Goal: Information Seeking & Learning: Learn about a topic

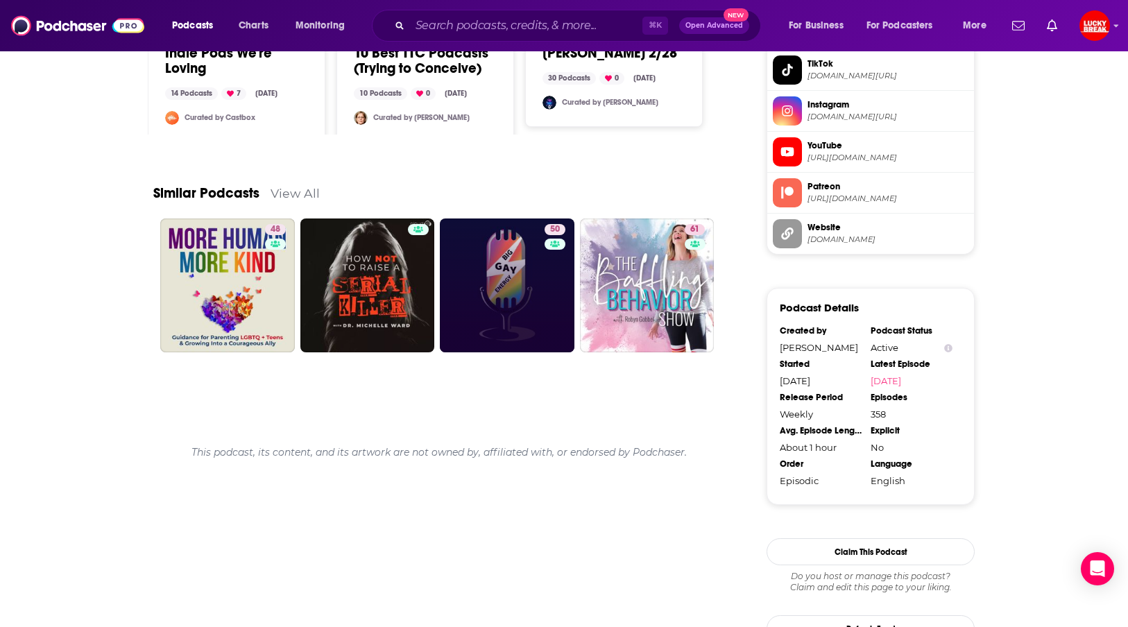
scroll to position [1291, 0]
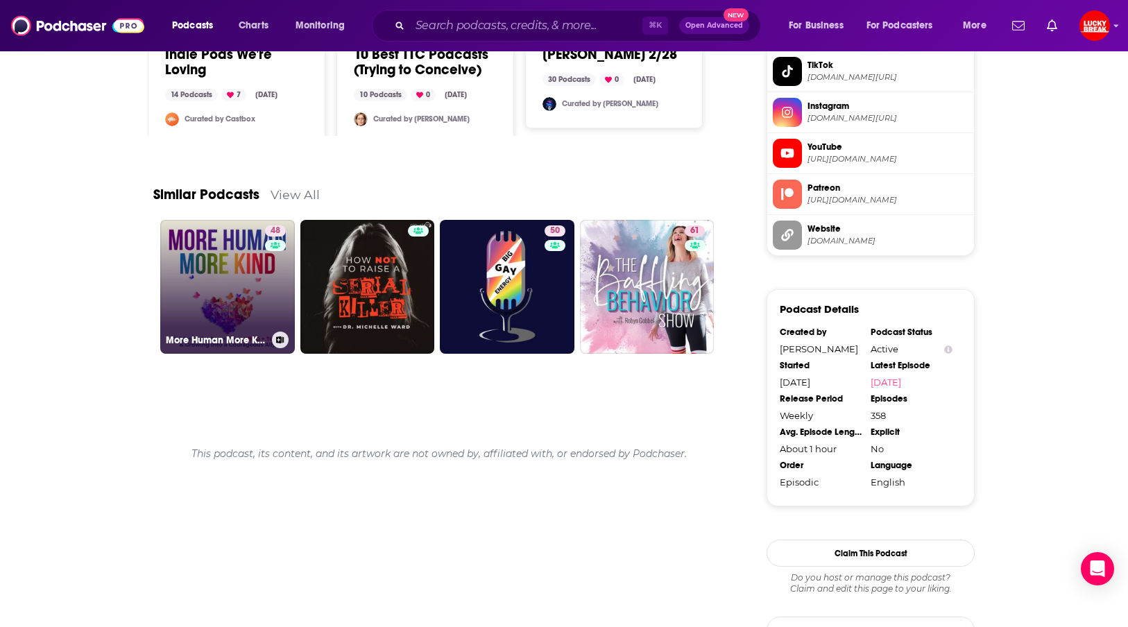
click at [244, 299] on link "48 More Human More Kind: Guidance for Parenting [DEMOGRAPHIC_DATA] Teens & Grow…" at bounding box center [227, 287] width 135 height 135
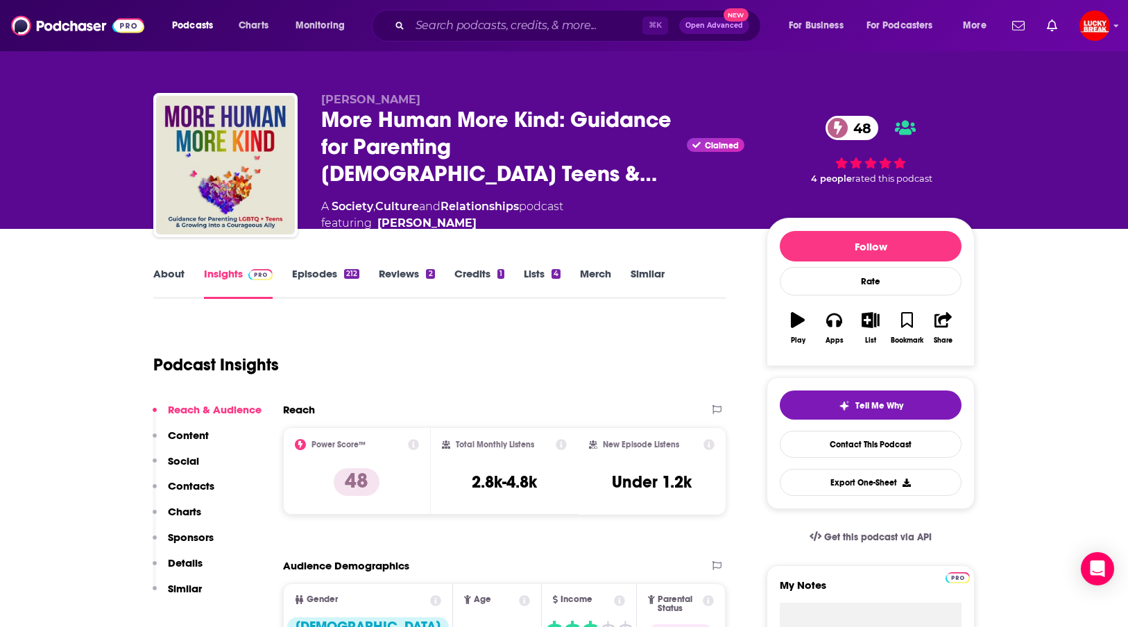
click at [320, 267] on link "Episodes 212" at bounding box center [325, 283] width 67 height 32
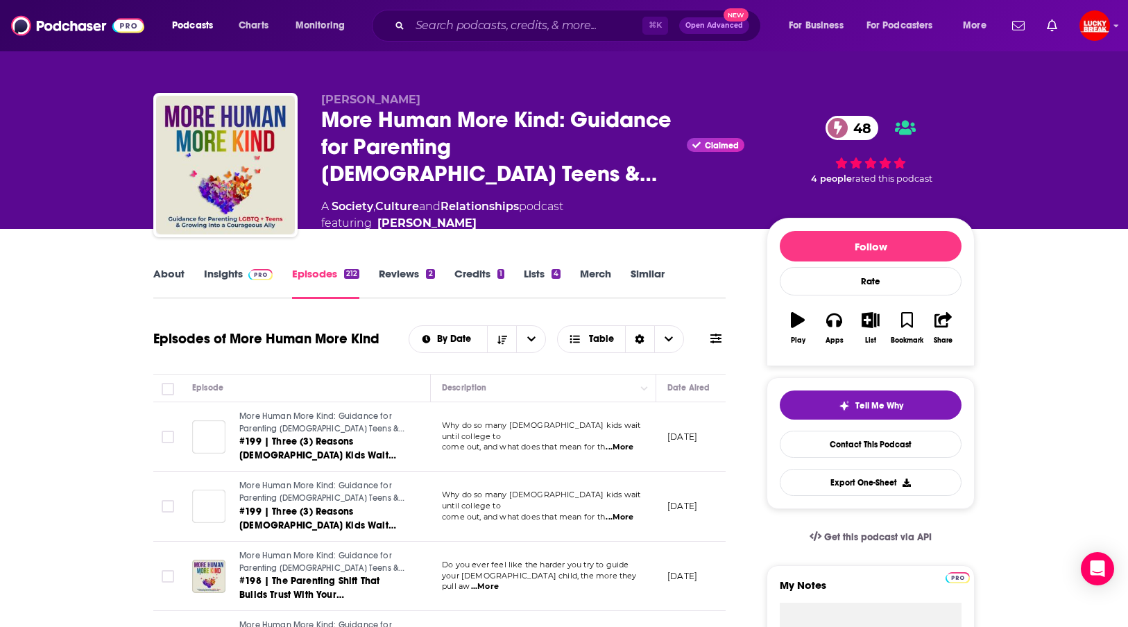
click at [173, 271] on link "About" at bounding box center [168, 283] width 31 height 32
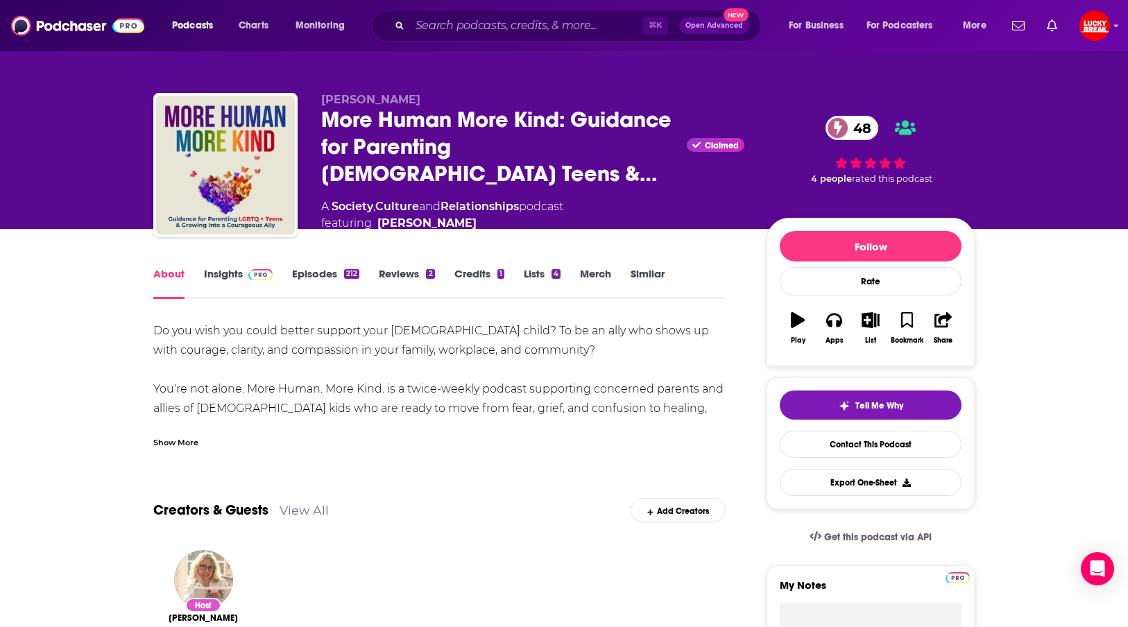
click at [181, 437] on div "Show More" at bounding box center [175, 441] width 45 height 13
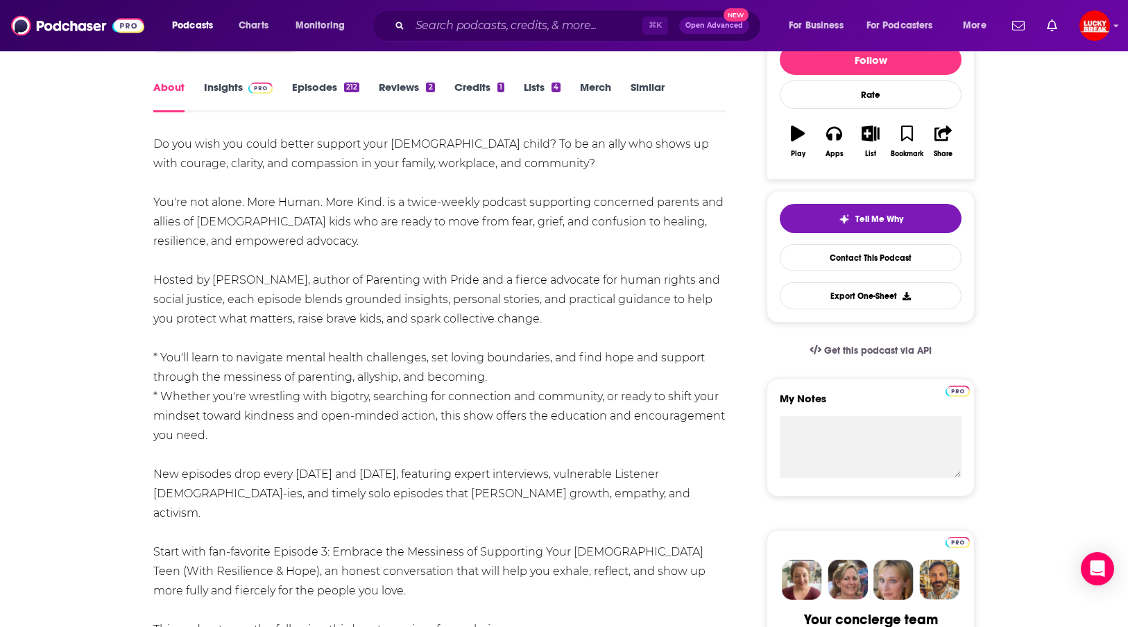
scroll to position [188, 0]
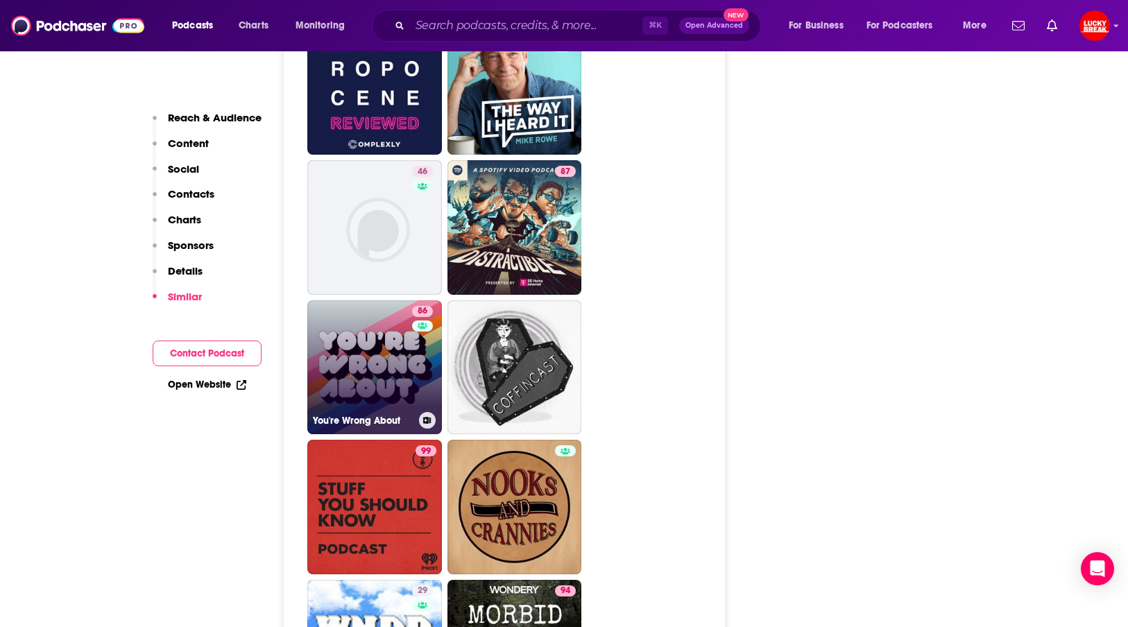
scroll to position [4667, 0]
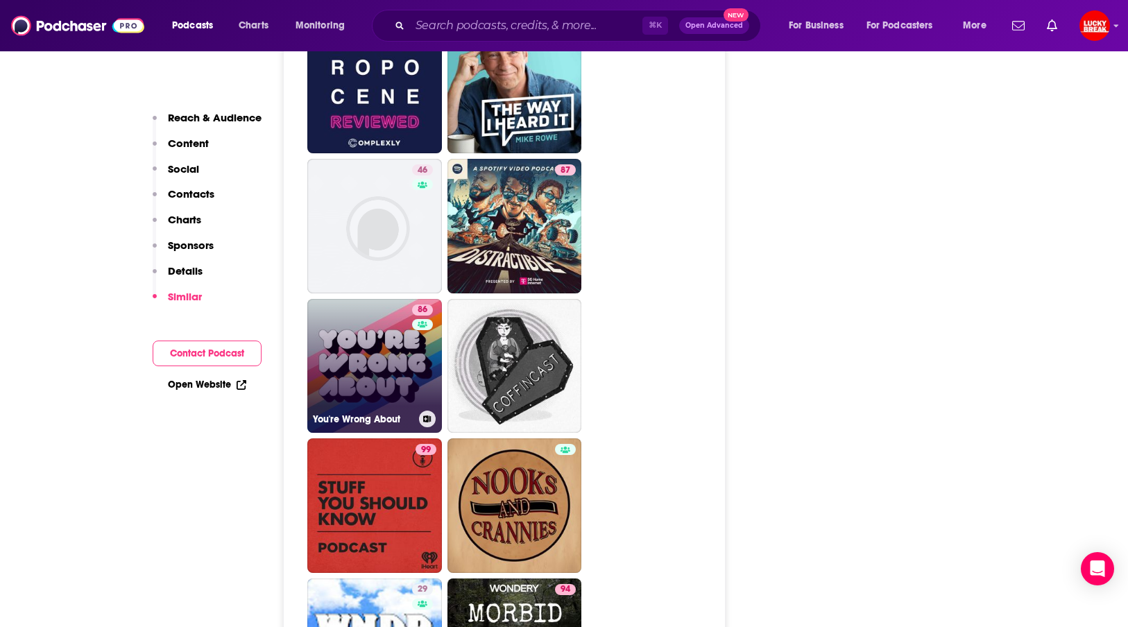
click at [398, 316] on link "86 You're Wrong About" at bounding box center [374, 366] width 135 height 135
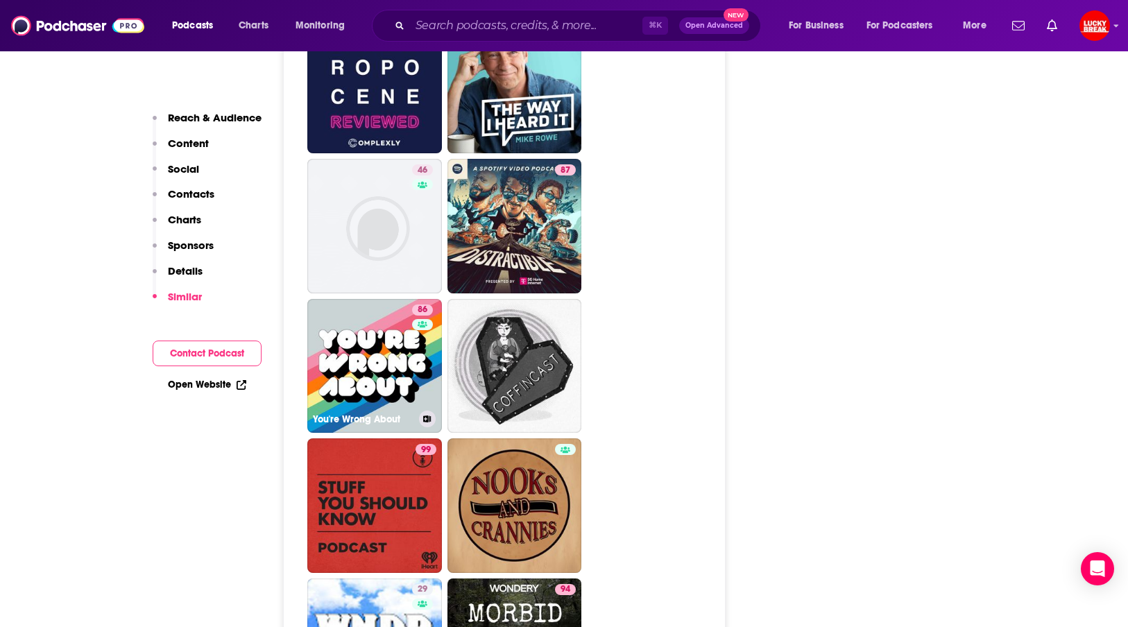
type input "[URL][DOMAIN_NAME]"
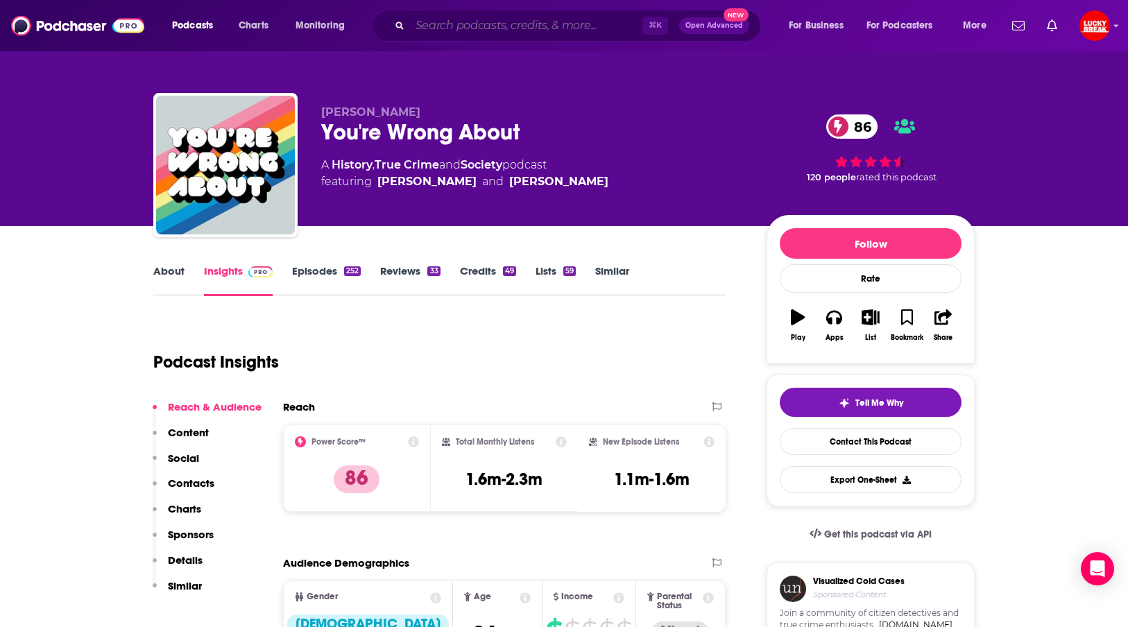
click at [518, 29] on input "Search podcasts, credits, & more..." at bounding box center [526, 26] width 232 height 22
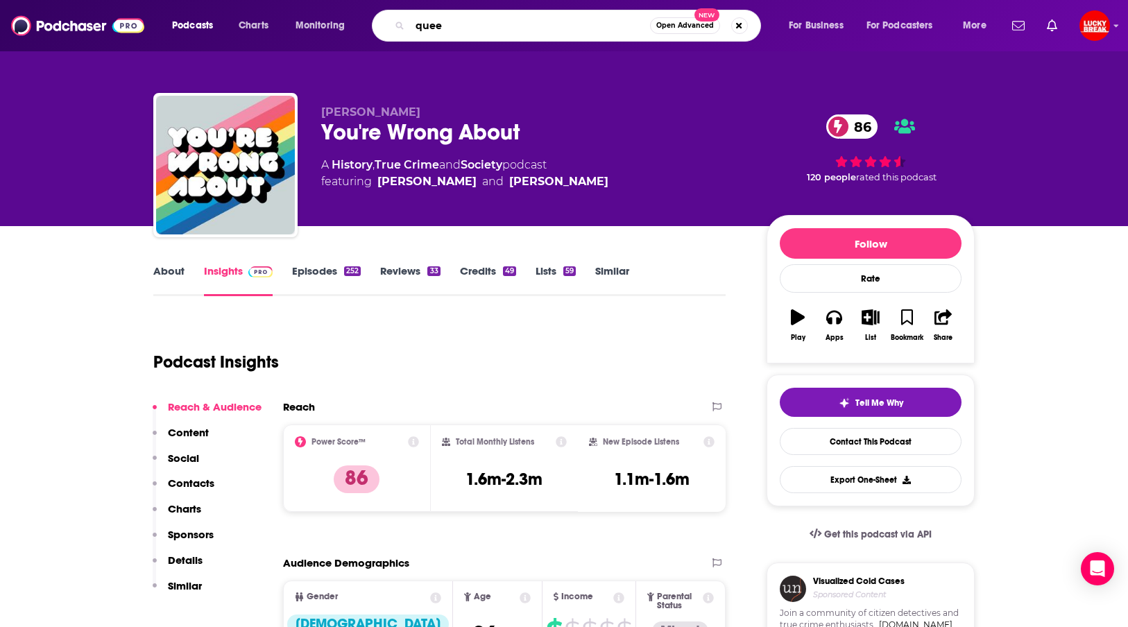
type input "[DEMOGRAPHIC_DATA]"
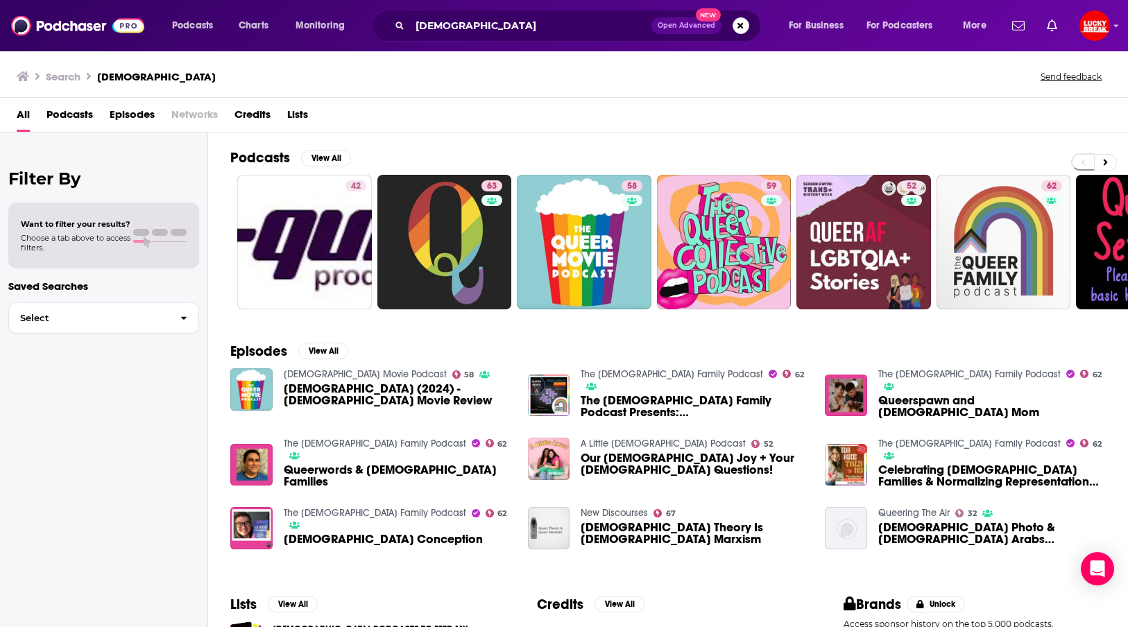
click at [74, 122] on span "Podcasts" at bounding box center [69, 117] width 46 height 28
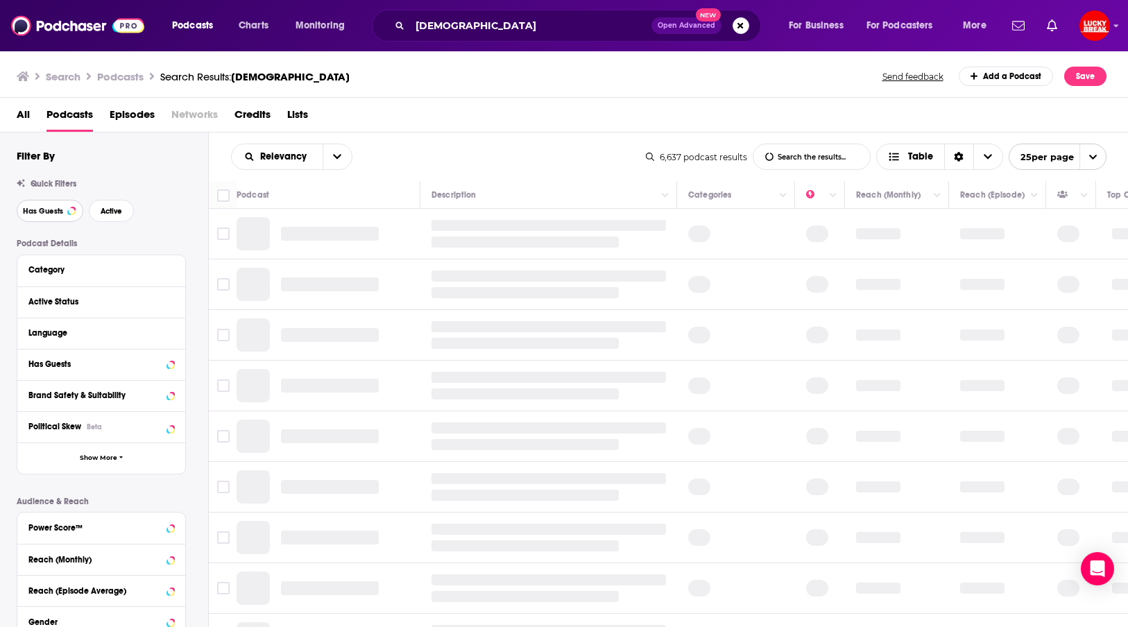
drag, startPoint x: 58, startPoint y: 210, endPoint x: 65, endPoint y: 211, distance: 7.1
click at [57, 210] on span "Has Guests" at bounding box center [43, 211] width 40 height 8
click at [114, 214] on span "Active" at bounding box center [113, 211] width 22 height 8
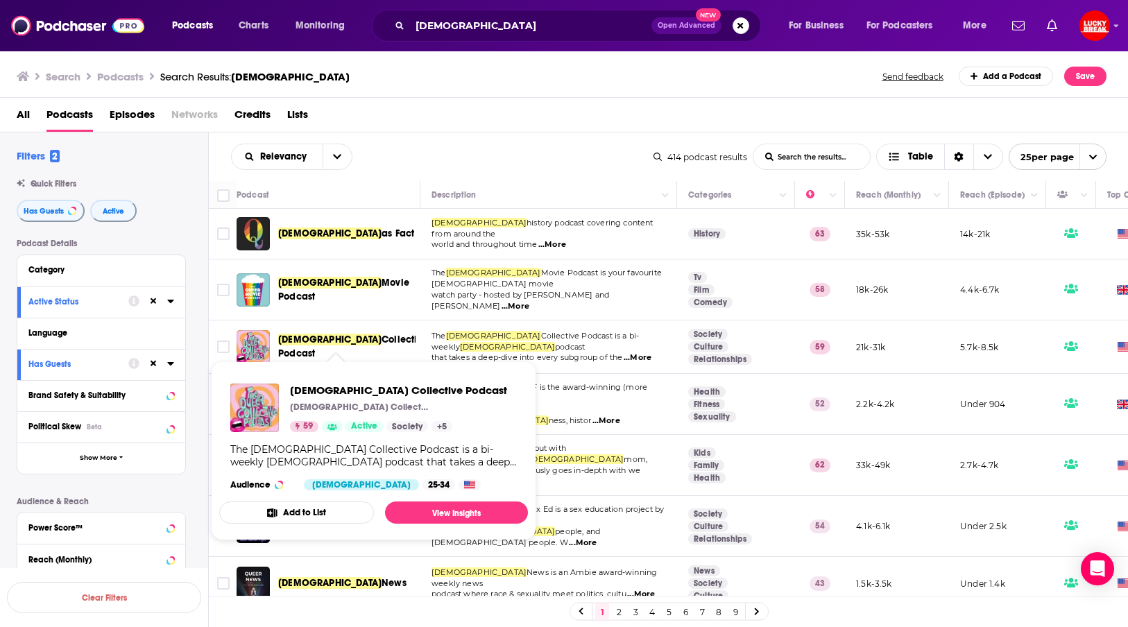
click at [342, 338] on span "Collective Podcast" at bounding box center [353, 347] width 150 height 26
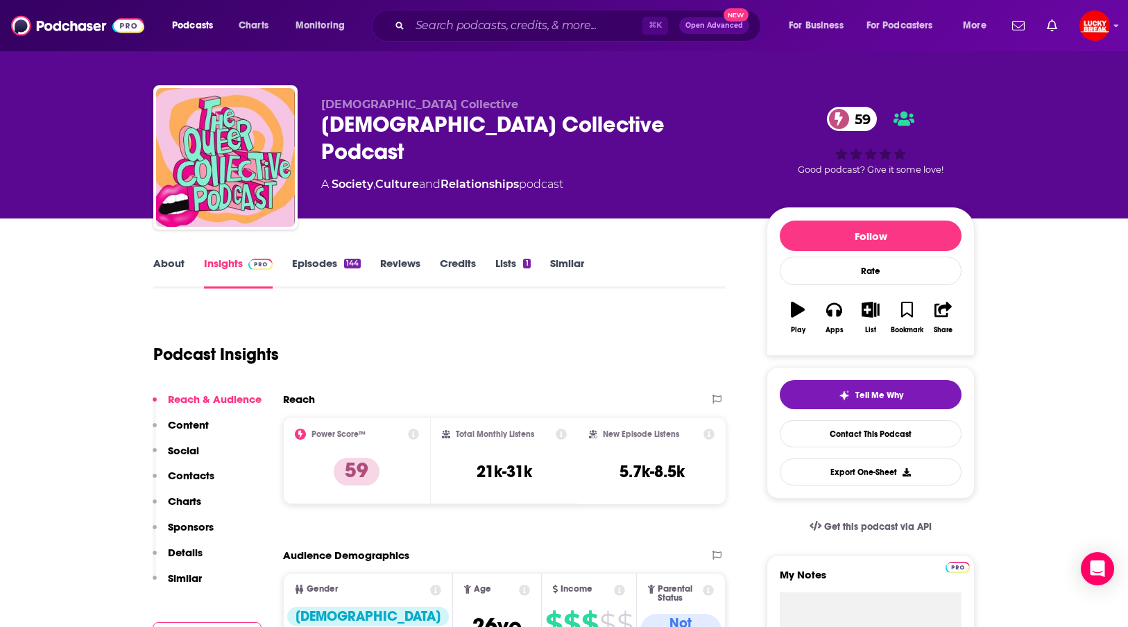
click at [180, 269] on link "About" at bounding box center [168, 273] width 31 height 32
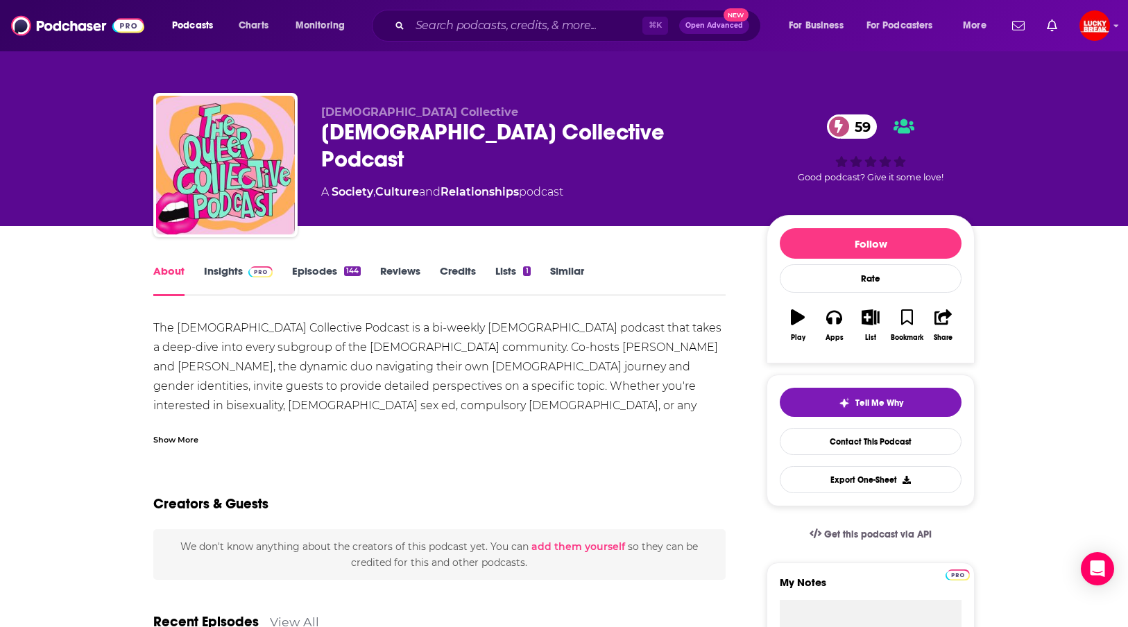
click at [312, 278] on link "Episodes 144" at bounding box center [326, 280] width 69 height 32
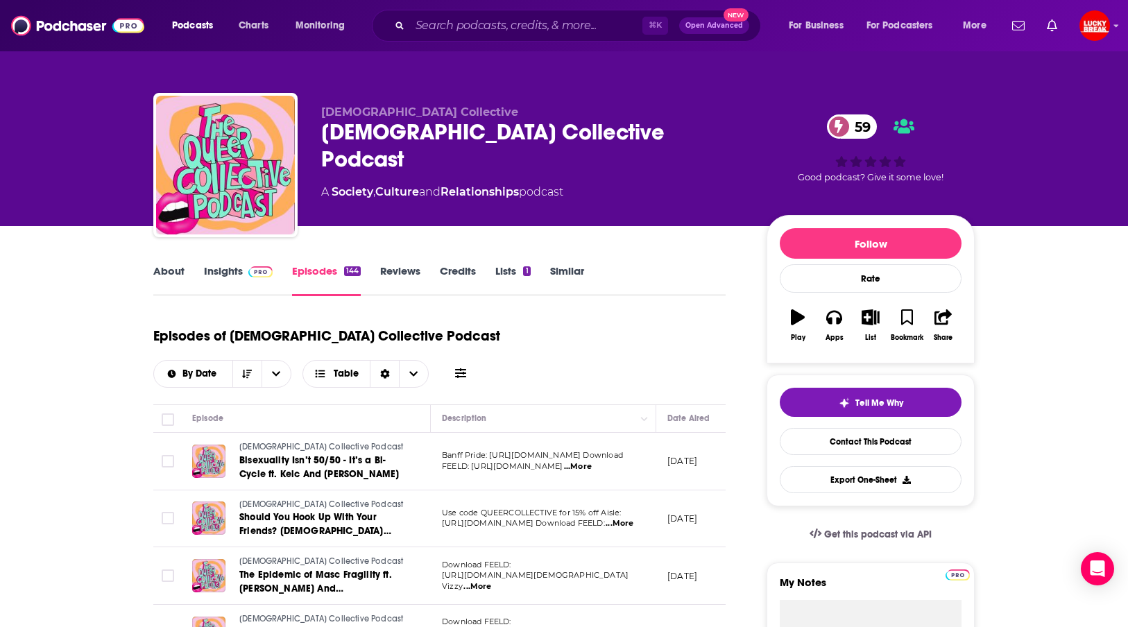
click at [165, 264] on link "About" at bounding box center [168, 280] width 31 height 32
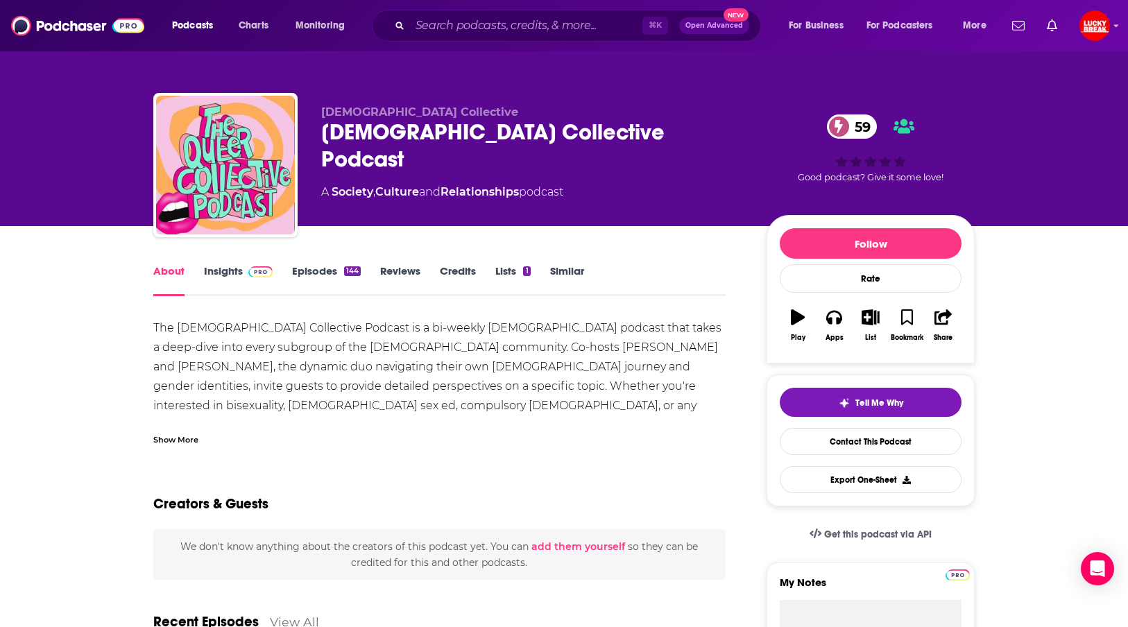
click at [225, 271] on link "Insights" at bounding box center [238, 280] width 69 height 32
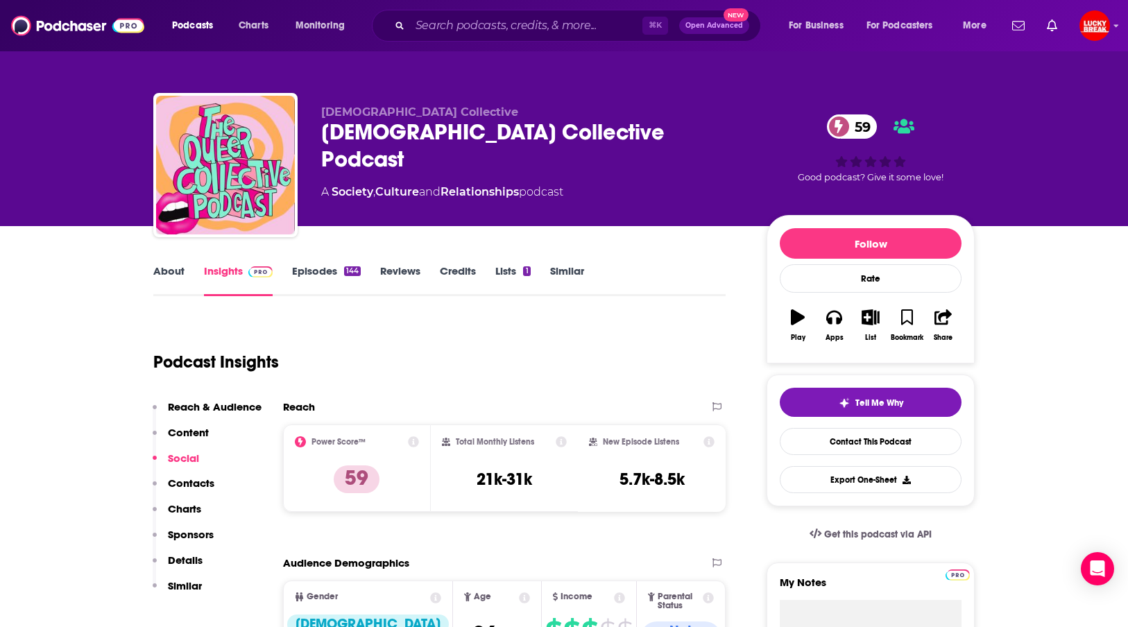
click at [316, 277] on link "Episodes 144" at bounding box center [326, 280] width 69 height 32
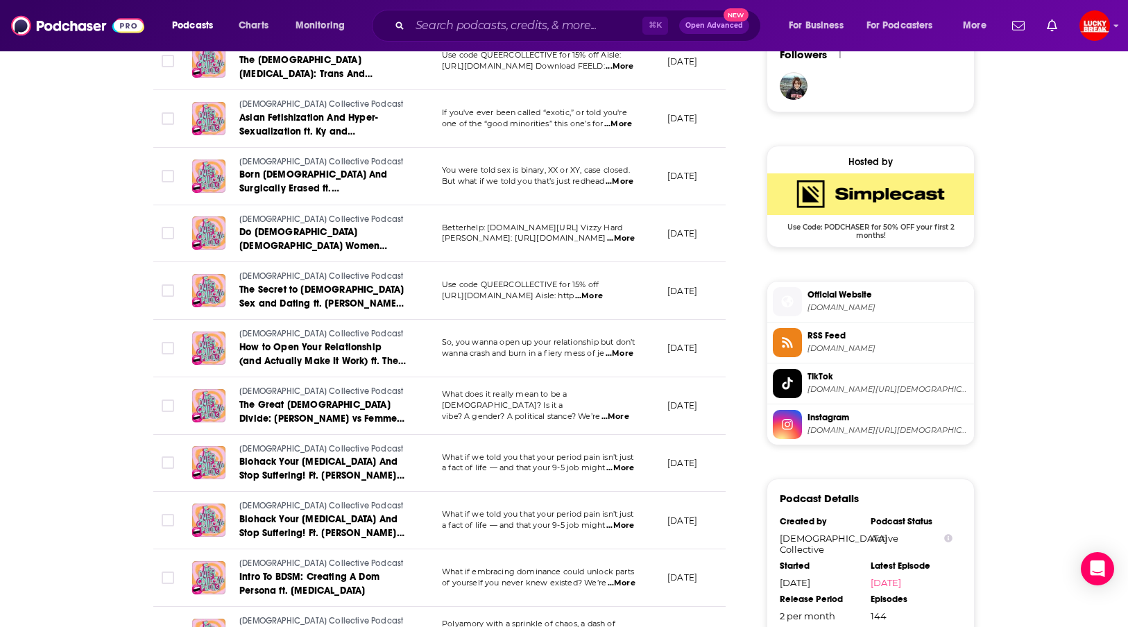
scroll to position [1057, 0]
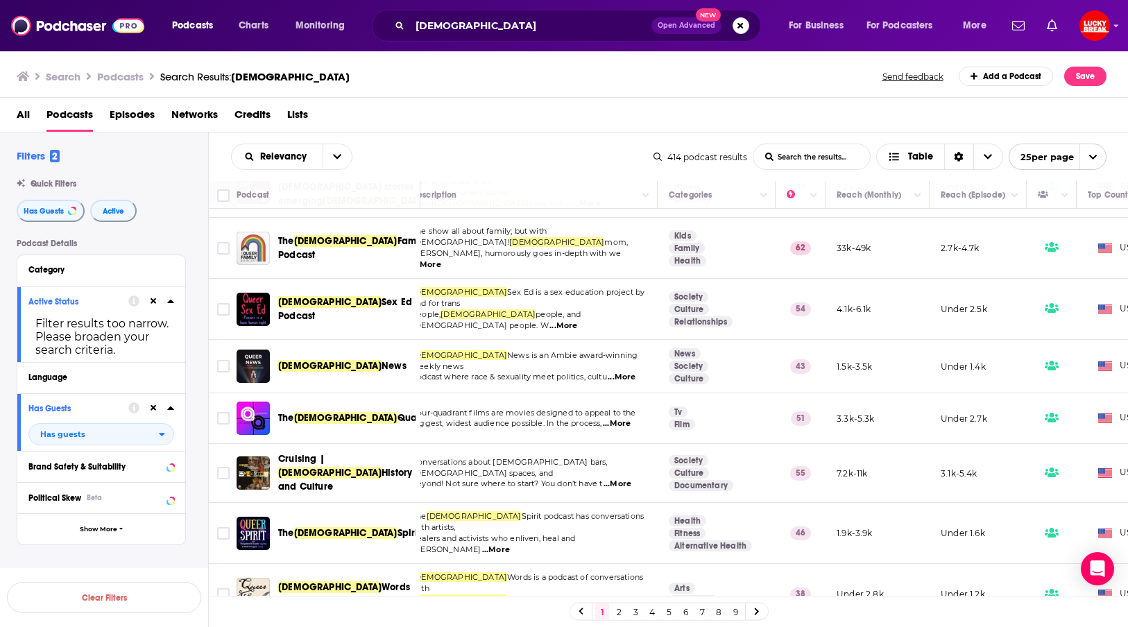
scroll to position [217, 0]
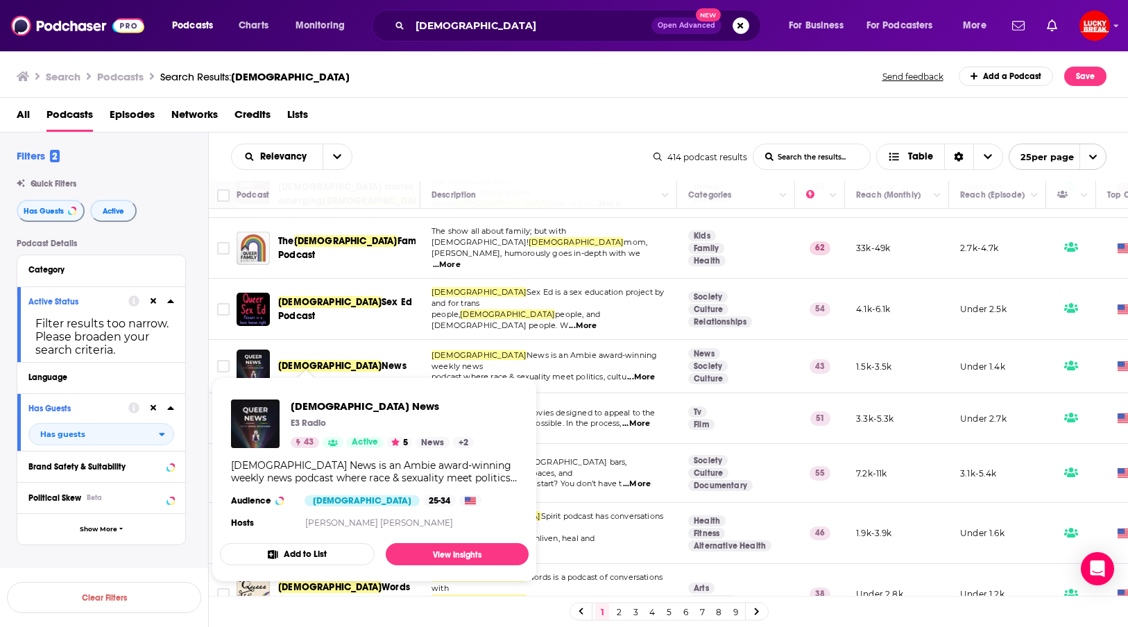
click at [382, 360] on span "News" at bounding box center [394, 366] width 25 height 12
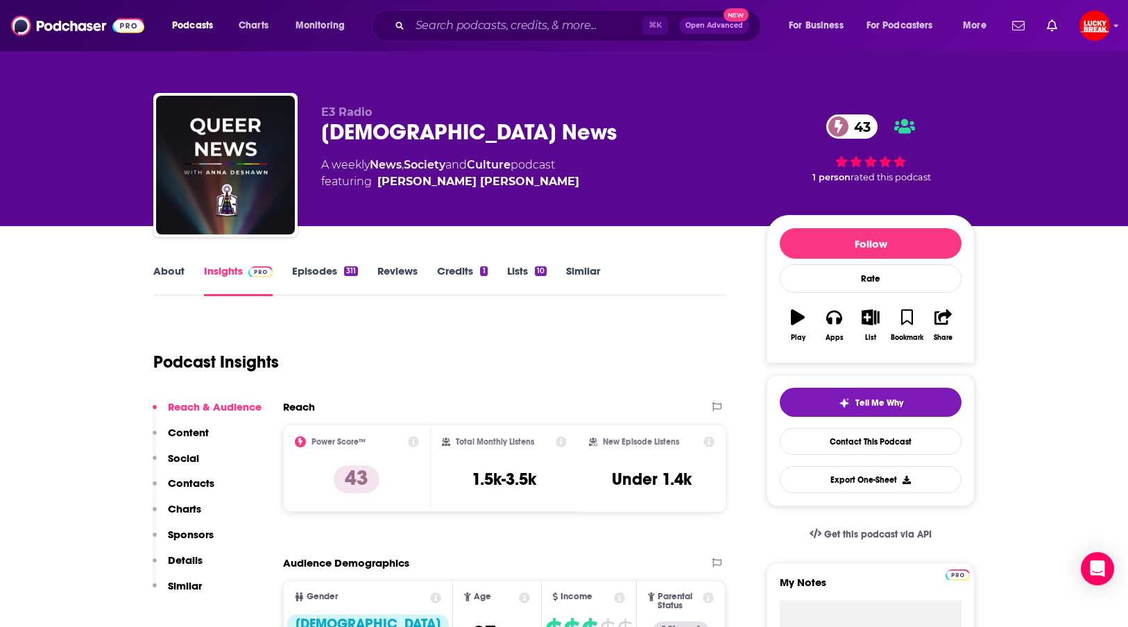
click at [325, 269] on link "Episodes 311" at bounding box center [325, 280] width 66 height 32
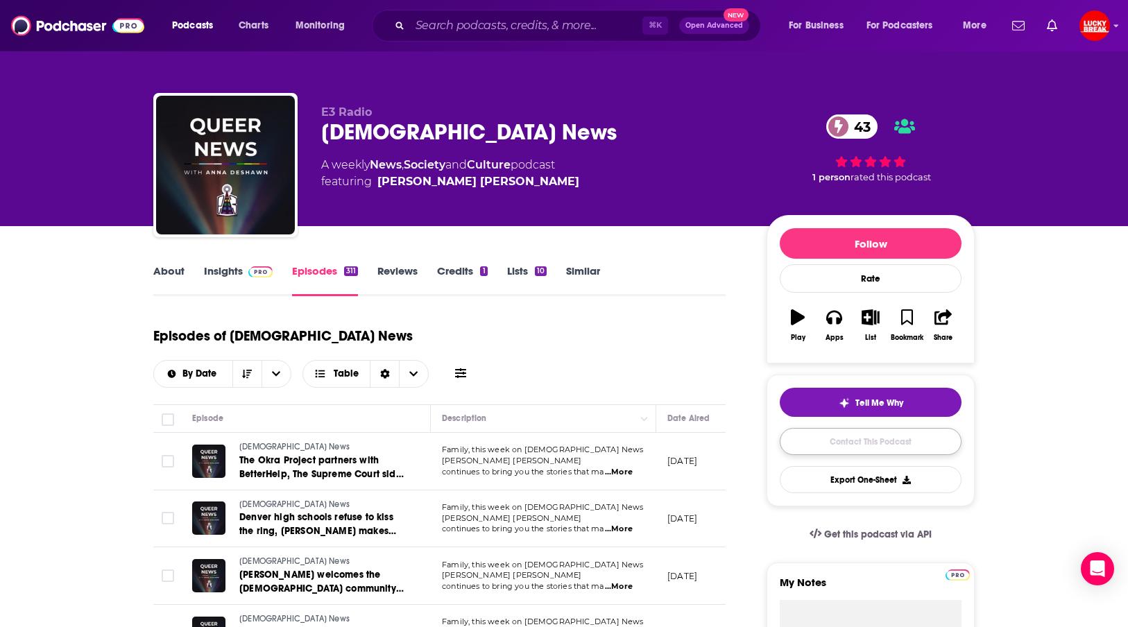
click at [881, 448] on link "Contact This Podcast" at bounding box center [871, 441] width 182 height 27
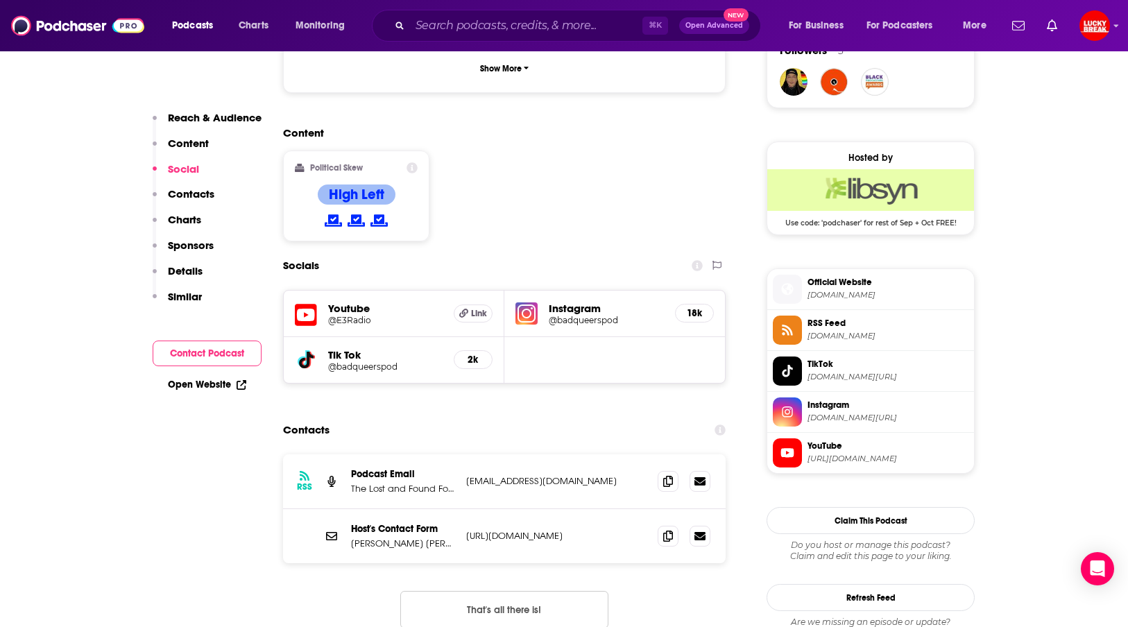
scroll to position [1037, 0]
drag, startPoint x: 401, startPoint y: 476, endPoint x: 352, endPoint y: 472, distance: 49.4
click at [351, 537] on p "[PERSON_NAME] [PERSON_NAME]" at bounding box center [403, 543] width 104 height 12
click at [892, 418] on span "[DOMAIN_NAME][URL]" at bounding box center [888, 417] width 161 height 10
click at [857, 452] on span "YouTube" at bounding box center [888, 445] width 161 height 12
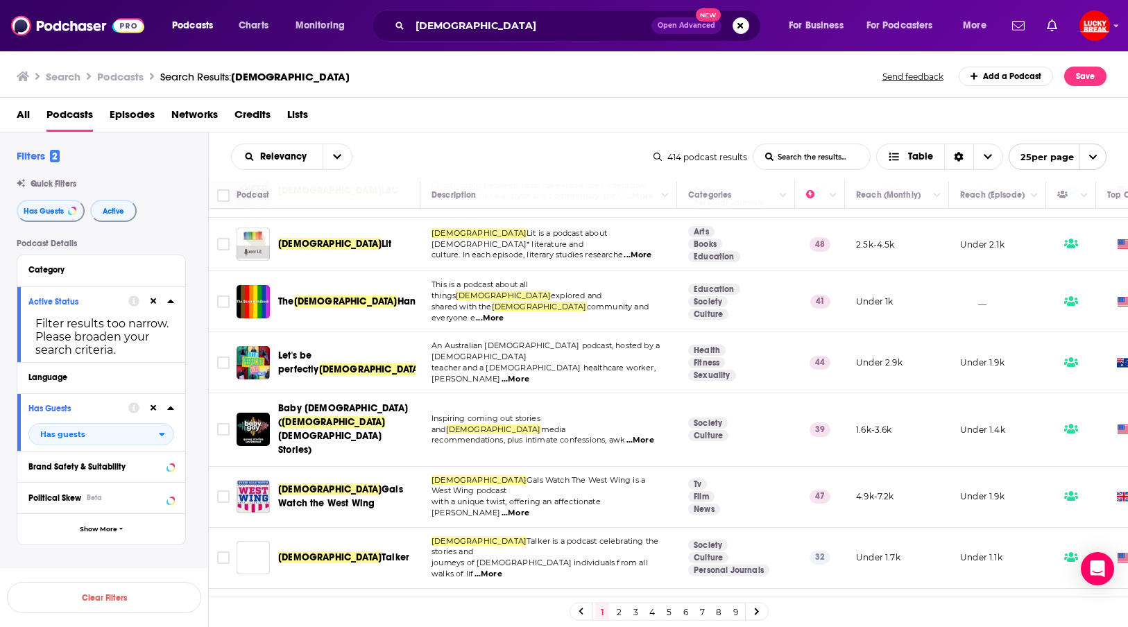
scroll to position [740, 0]
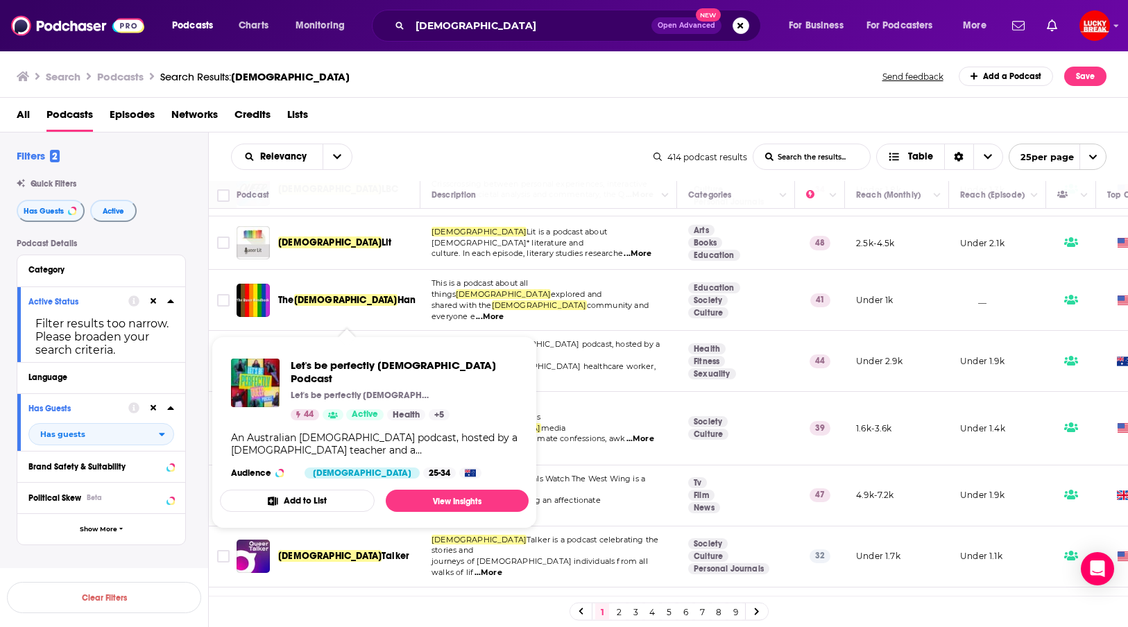
click at [319, 348] on span "Let's be perfectly" at bounding box center [298, 361] width 41 height 26
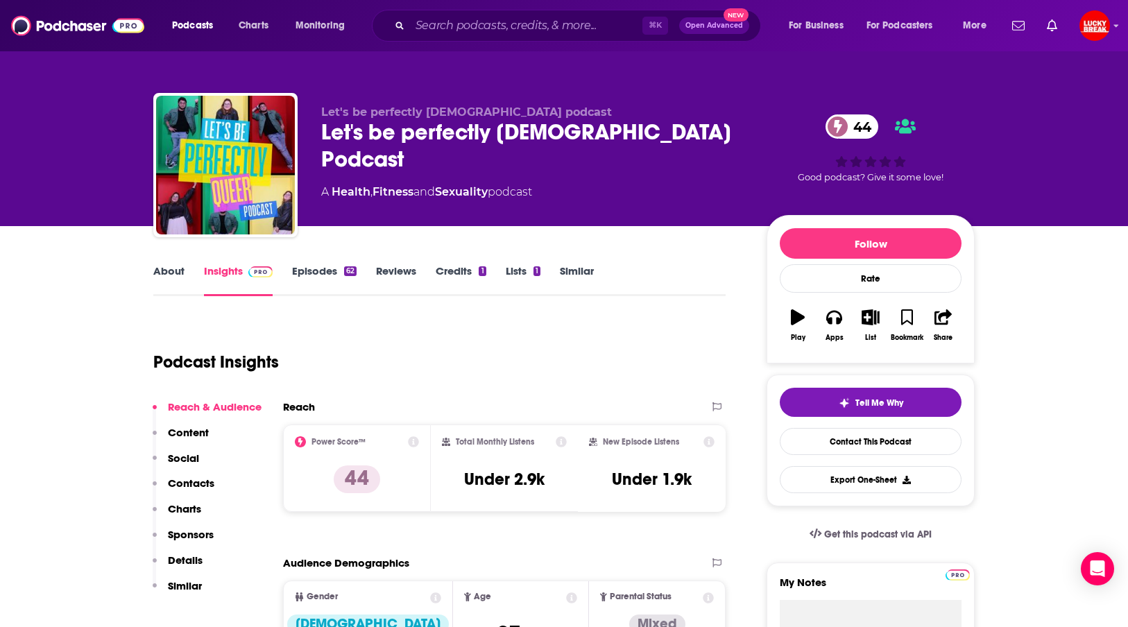
click at [317, 277] on link "Episodes 62" at bounding box center [324, 280] width 65 height 32
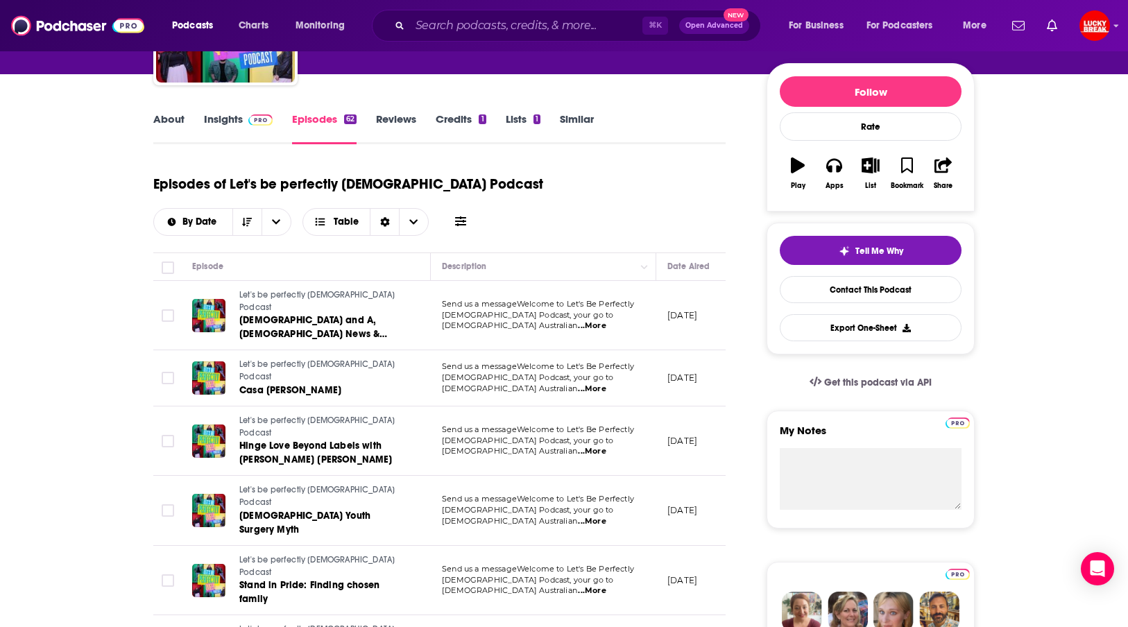
scroll to position [153, 0]
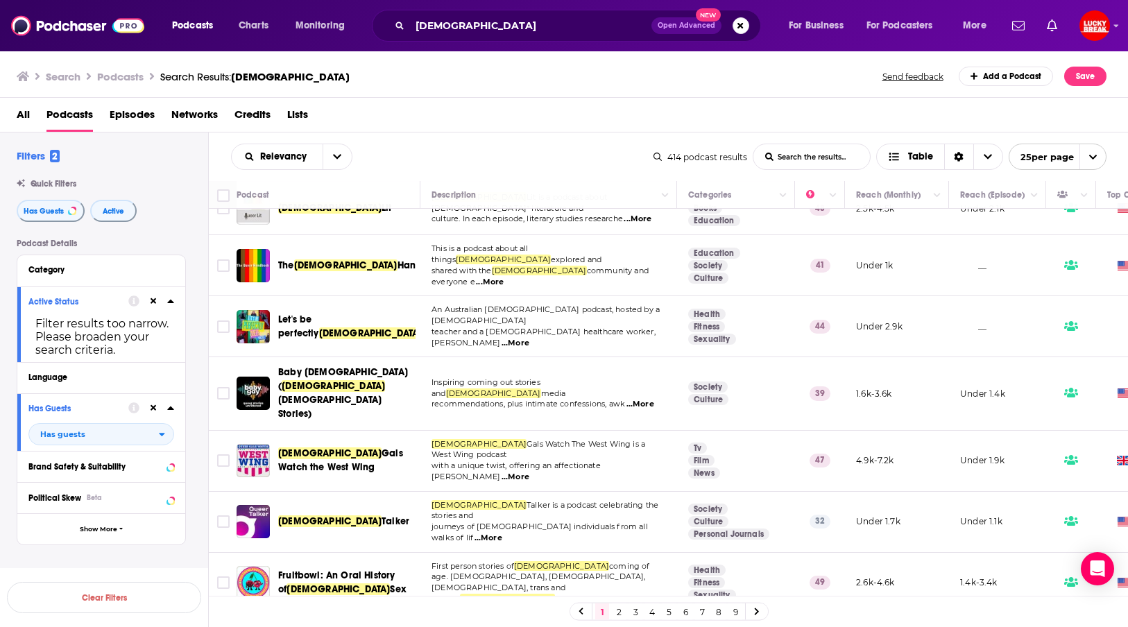
scroll to position [776, 0]
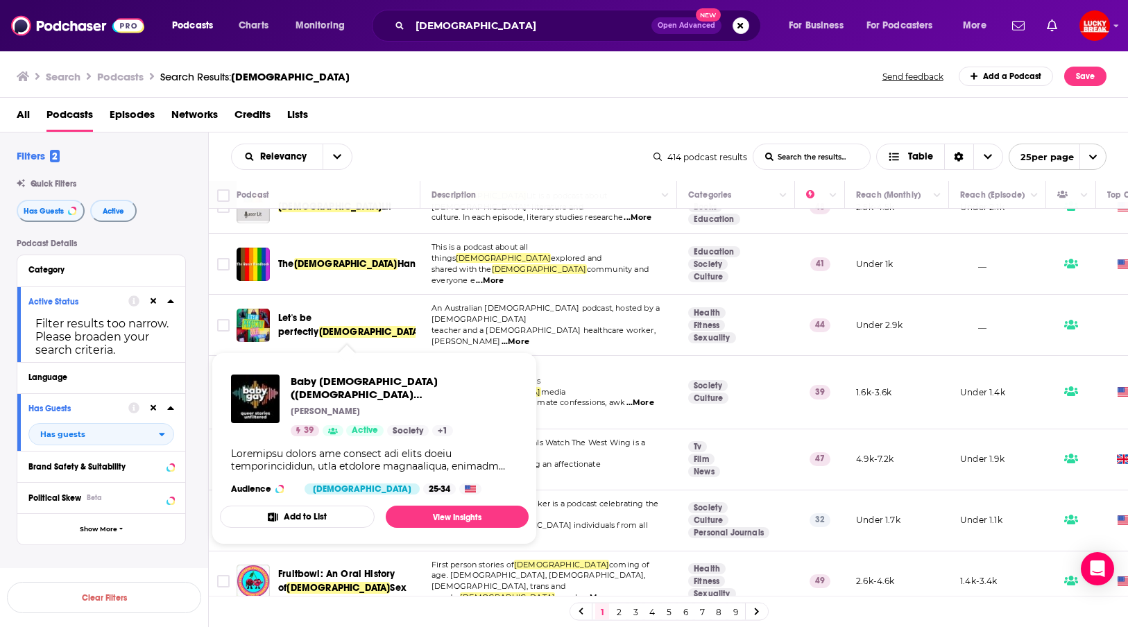
click at [316, 365] on span "Baby [DEMOGRAPHIC_DATA] (" at bounding box center [343, 378] width 130 height 26
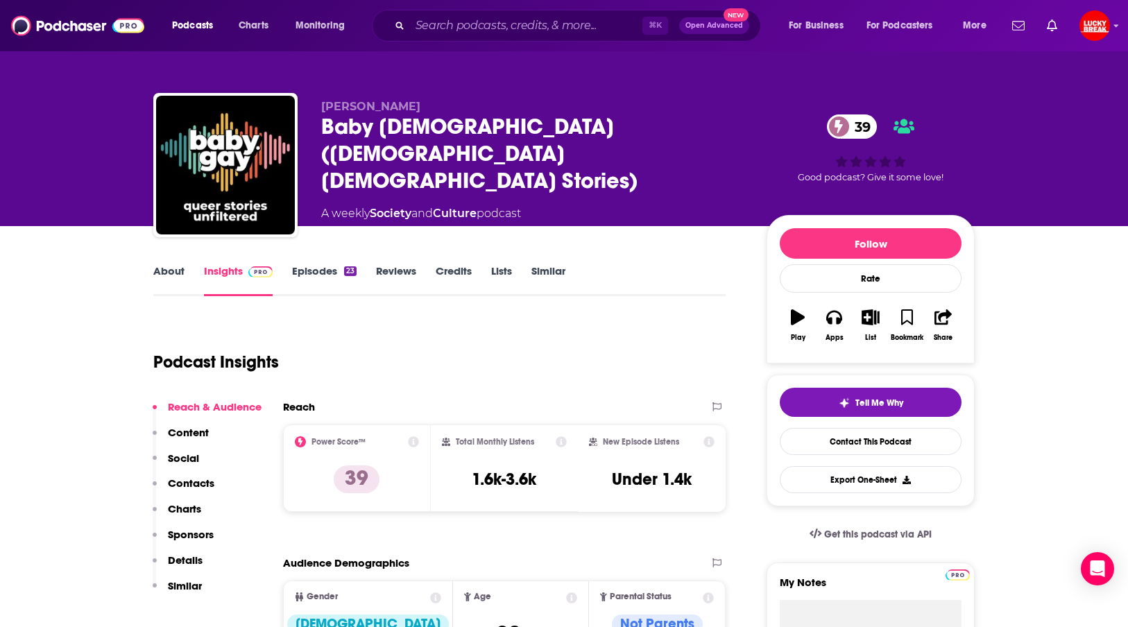
click at [315, 273] on link "Episodes 23" at bounding box center [324, 280] width 65 height 32
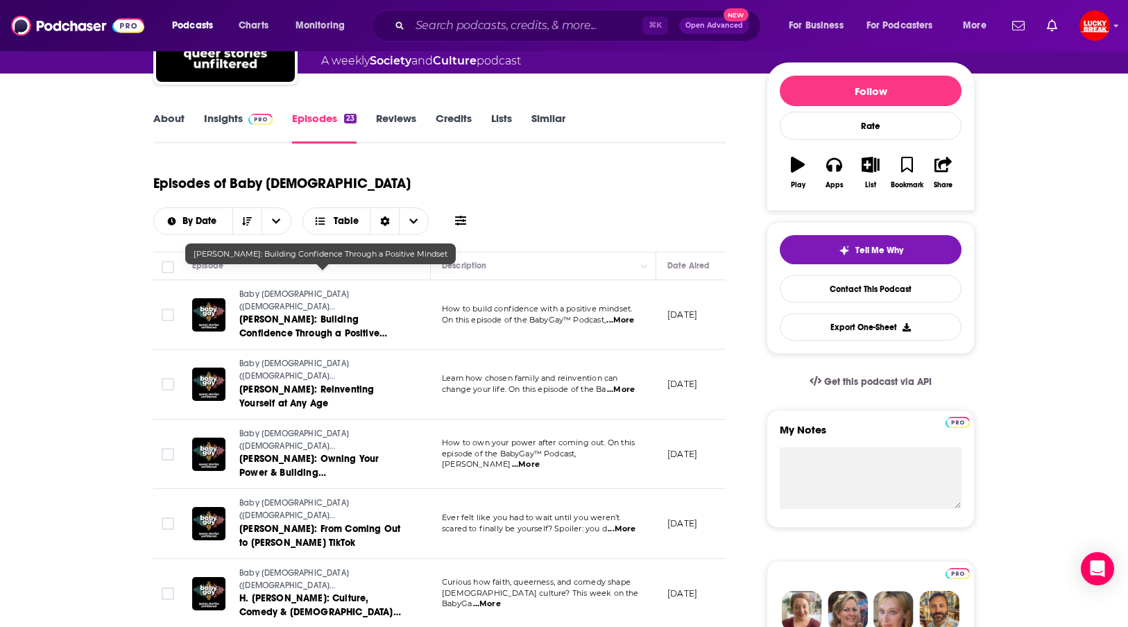
scroll to position [151, 0]
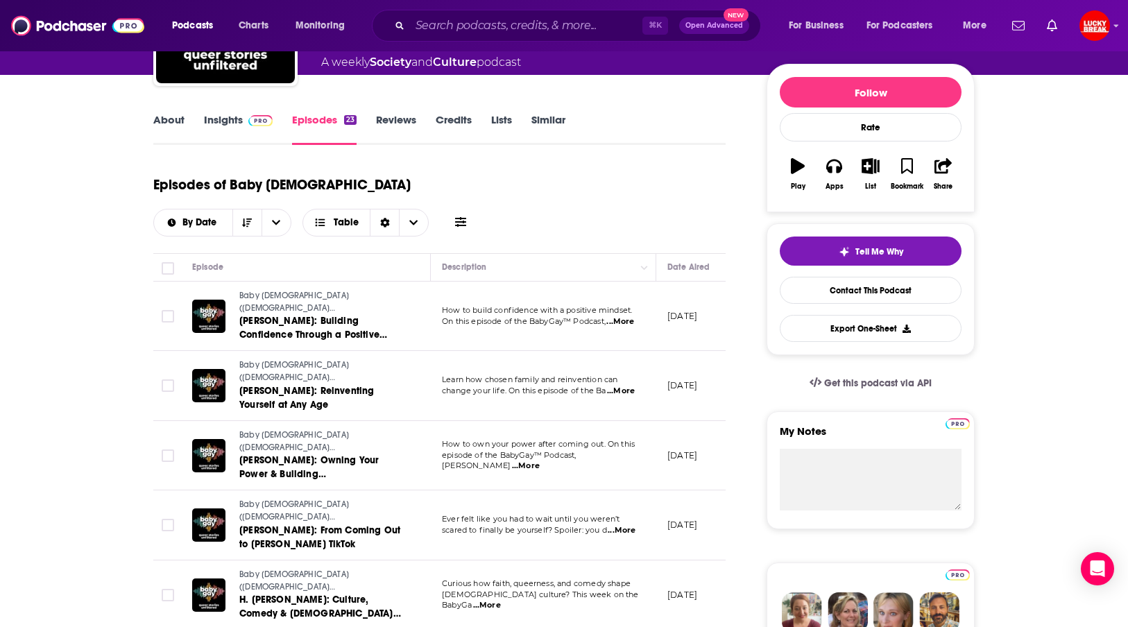
click at [629, 316] on span "...More" at bounding box center [620, 321] width 28 height 11
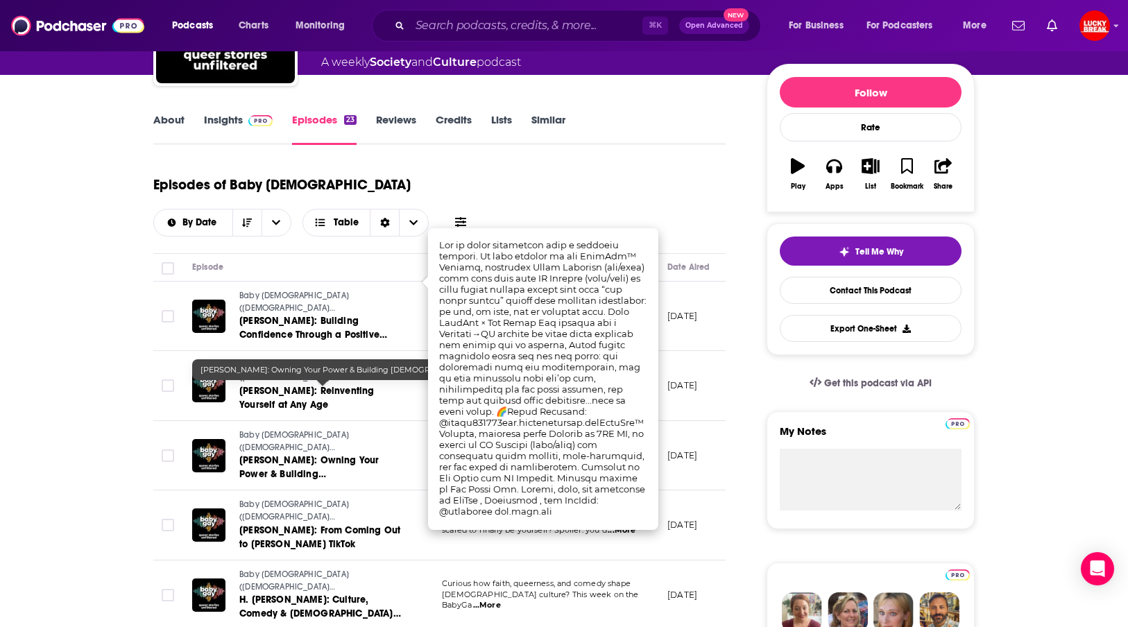
scroll to position [152, 0]
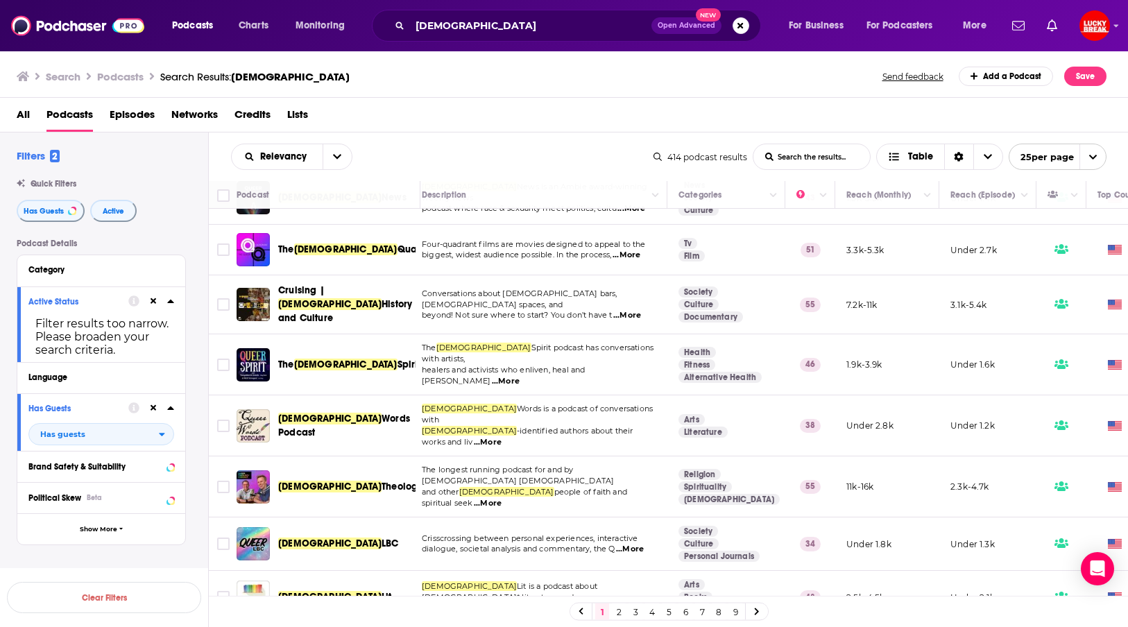
scroll to position [0, 10]
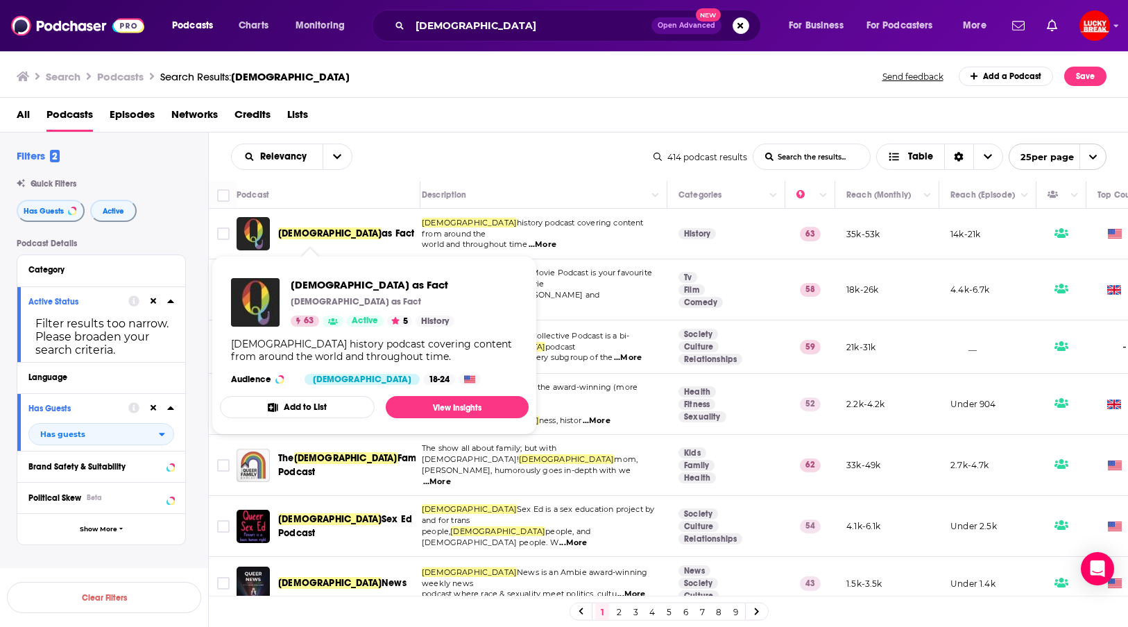
click at [304, 230] on span "[DEMOGRAPHIC_DATA]" at bounding box center [329, 234] width 103 height 12
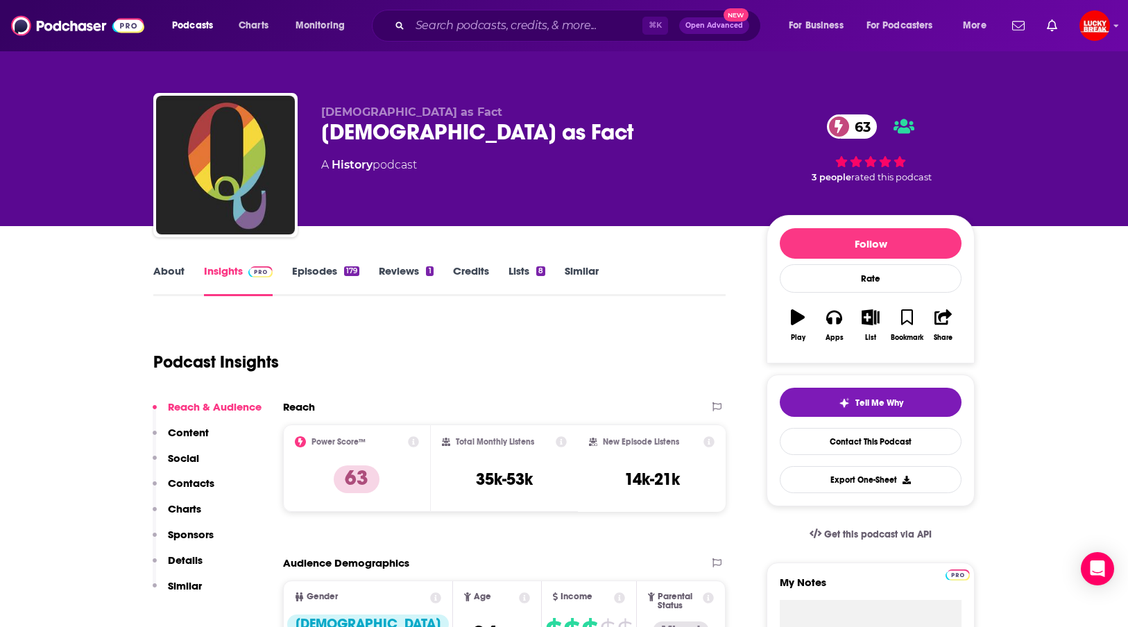
click at [298, 279] on link "Episodes 179" at bounding box center [325, 280] width 67 height 32
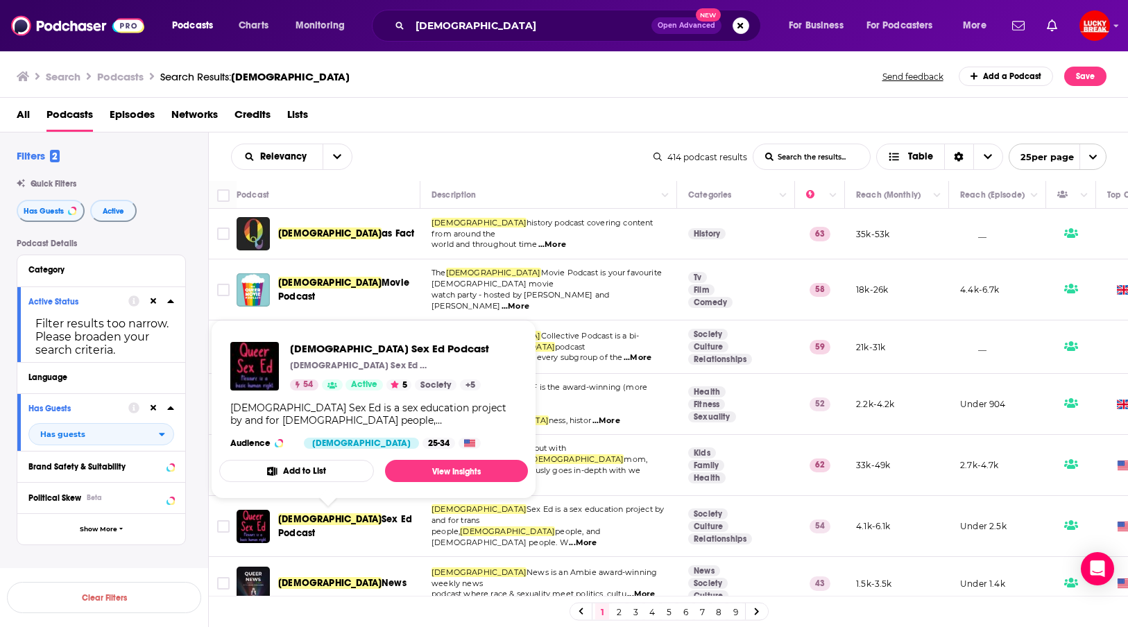
click at [350, 521] on span "Sex Ed Podcast" at bounding box center [345, 526] width 134 height 26
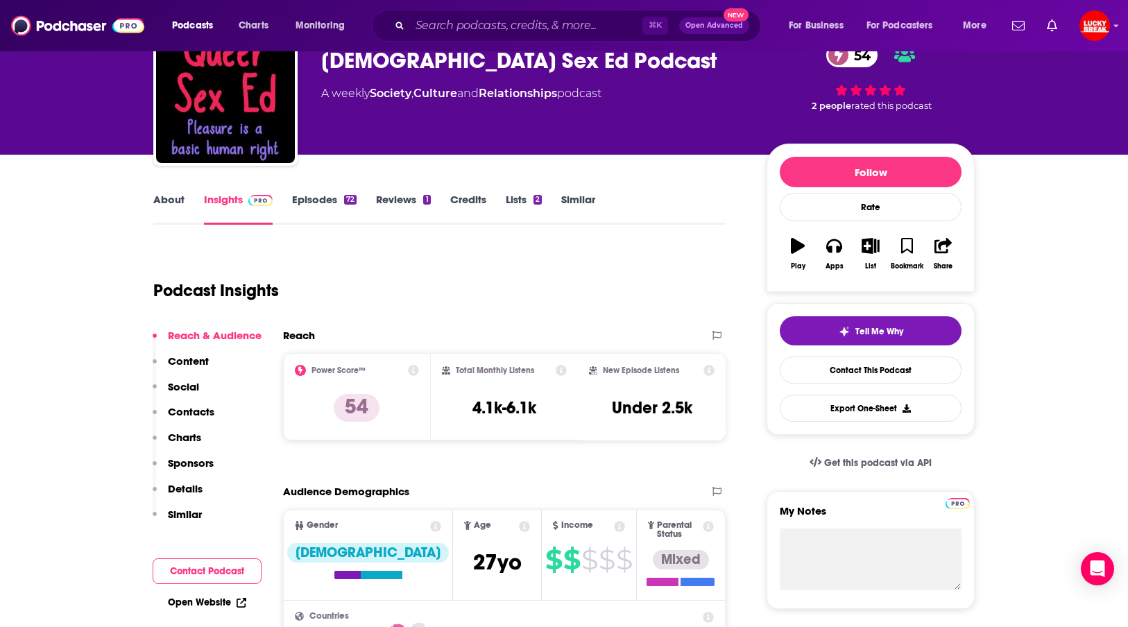
scroll to position [28, 0]
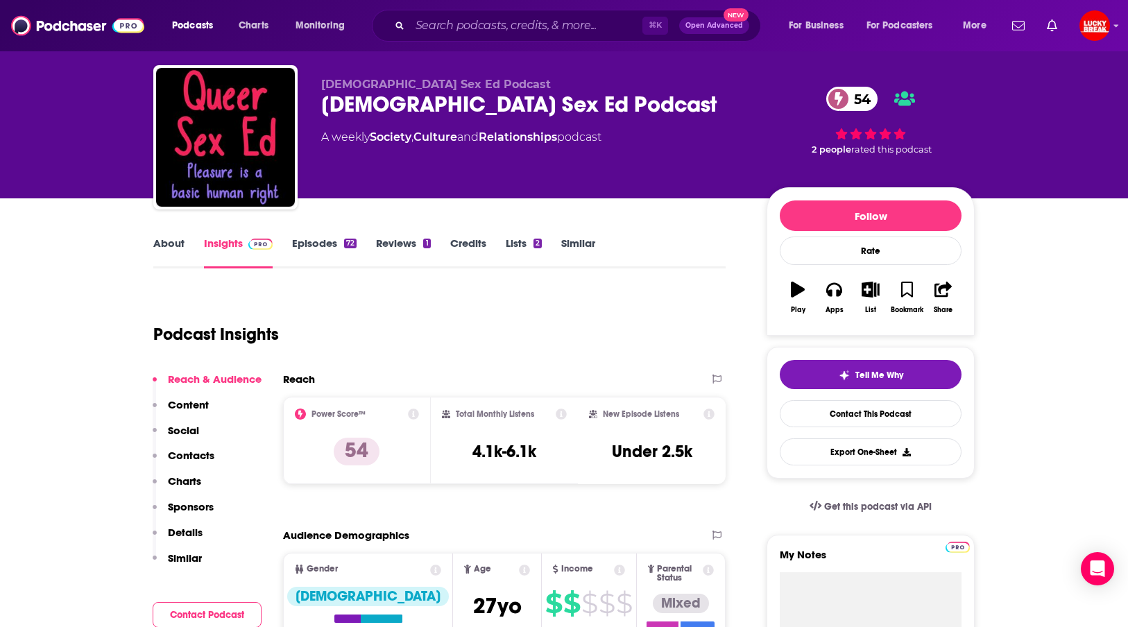
click at [298, 250] on link "Episodes 72" at bounding box center [324, 253] width 65 height 32
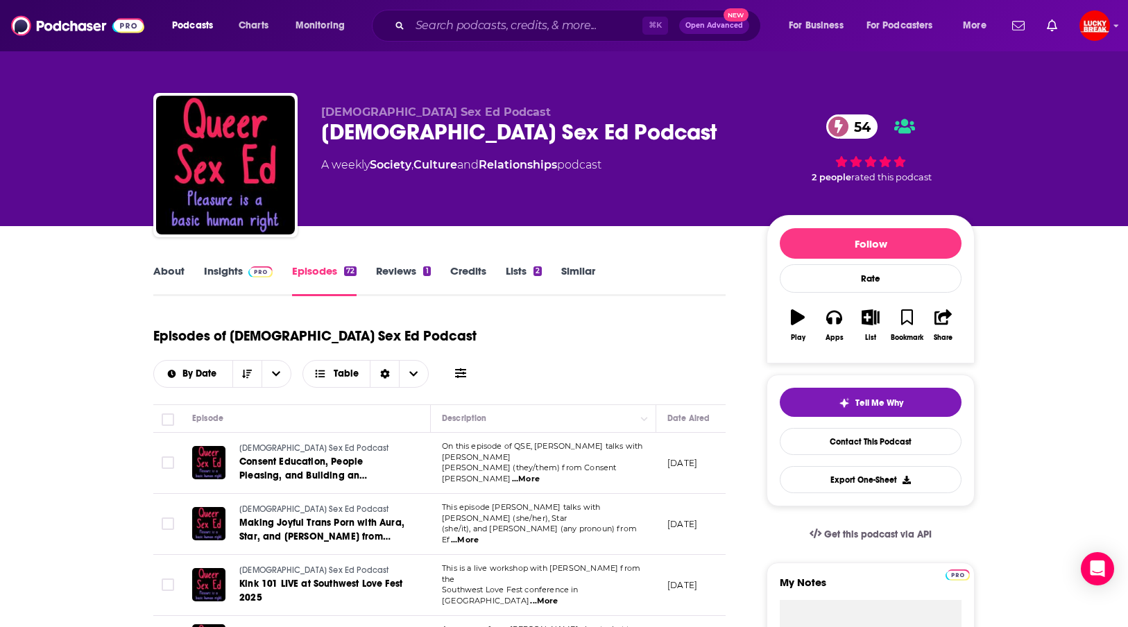
click at [540, 474] on span "...More" at bounding box center [526, 479] width 28 height 11
